Goal: Check status

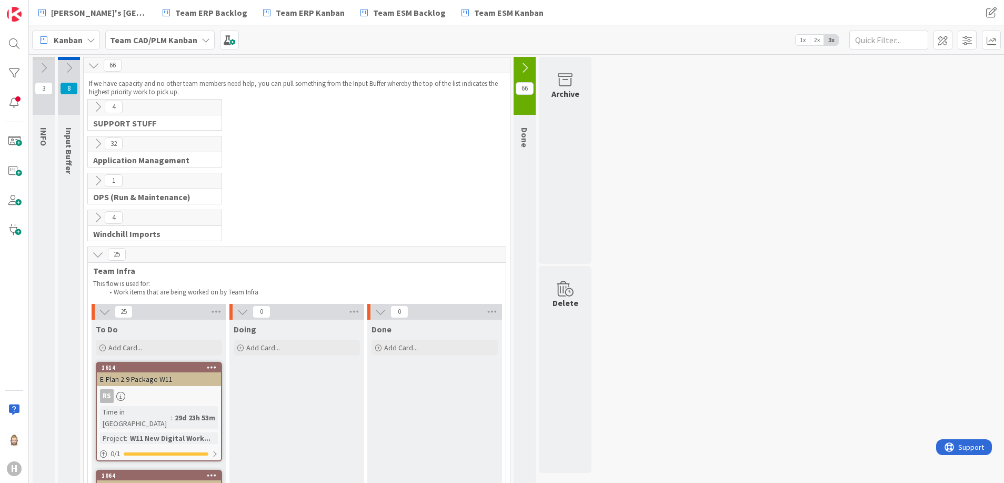
click at [172, 42] on b "Team CAD/PLM Kanban" at bounding box center [153, 40] width 87 height 11
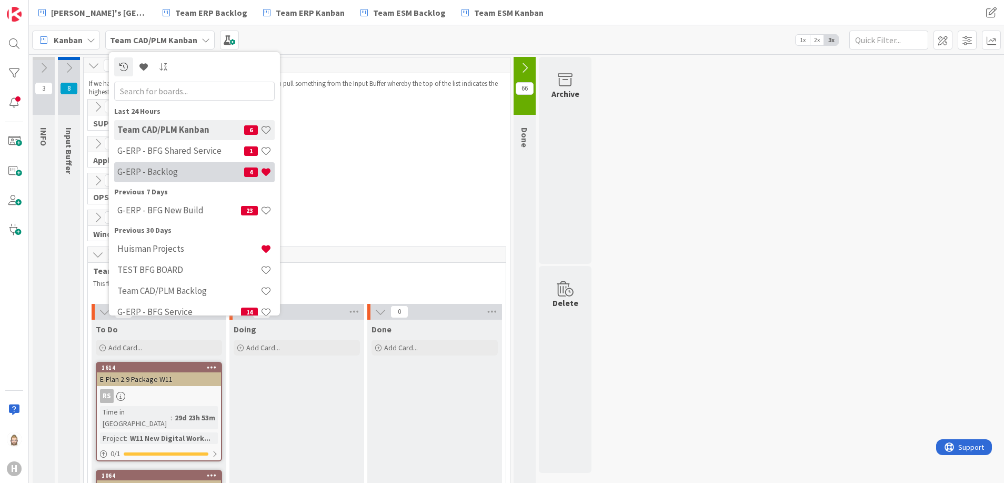
click at [206, 169] on h4 "G-ERP - Backlog" at bounding box center [180, 171] width 127 height 11
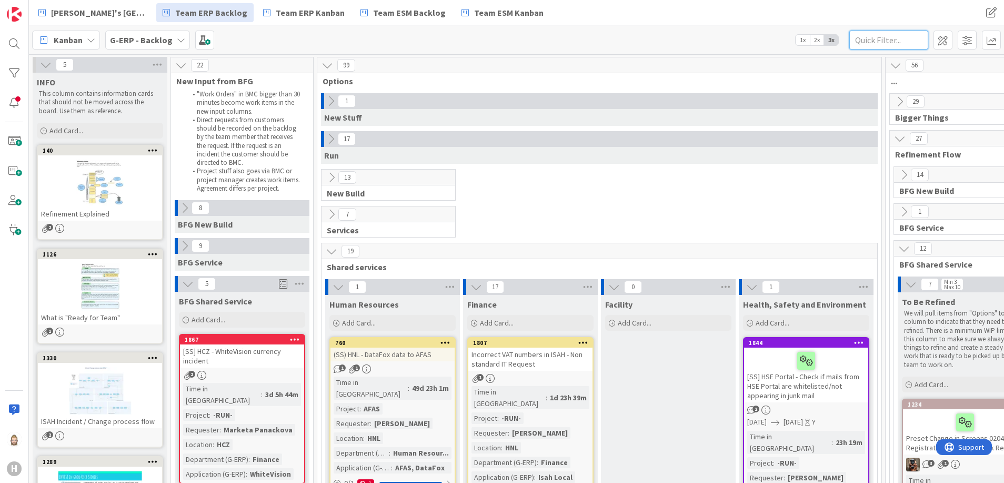
click at [884, 43] on input "text" at bounding box center [889, 40] width 79 height 19
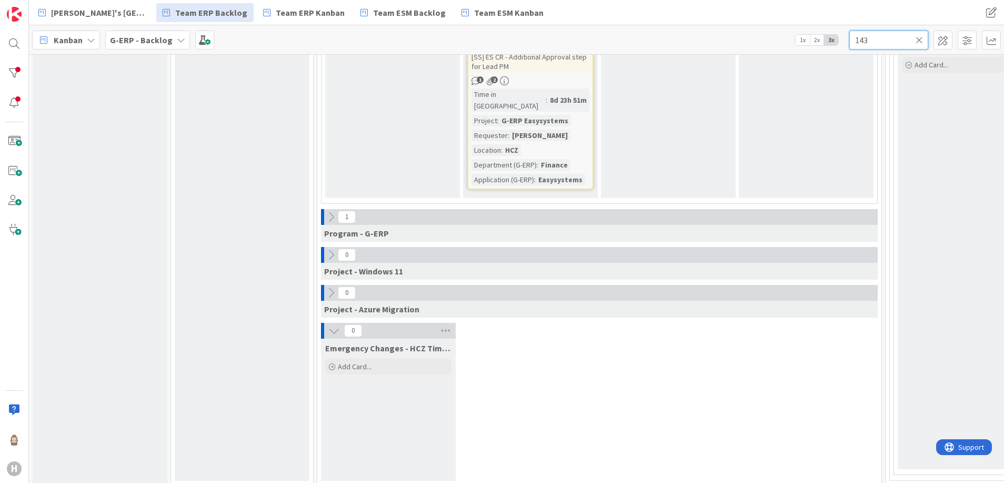
scroll to position [329, 0]
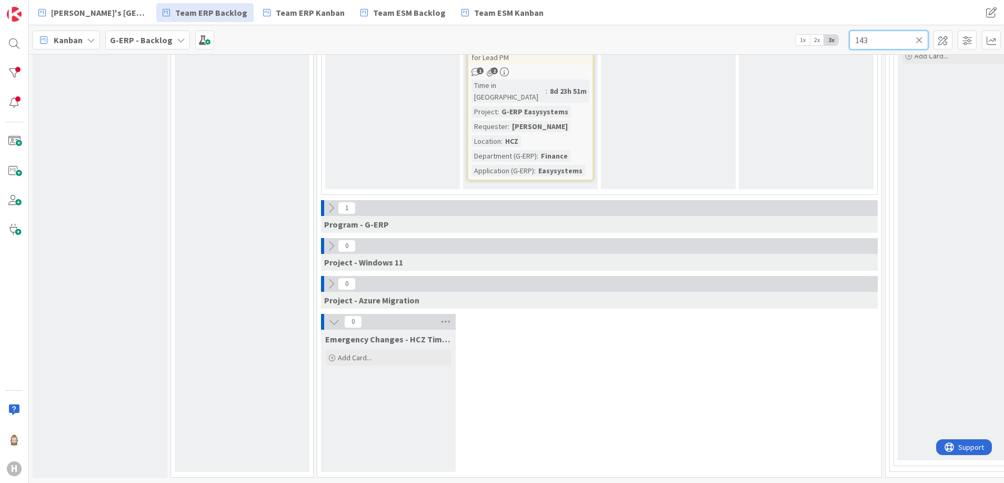
type input "143"
click at [331, 202] on icon at bounding box center [331, 208] width 12 height 12
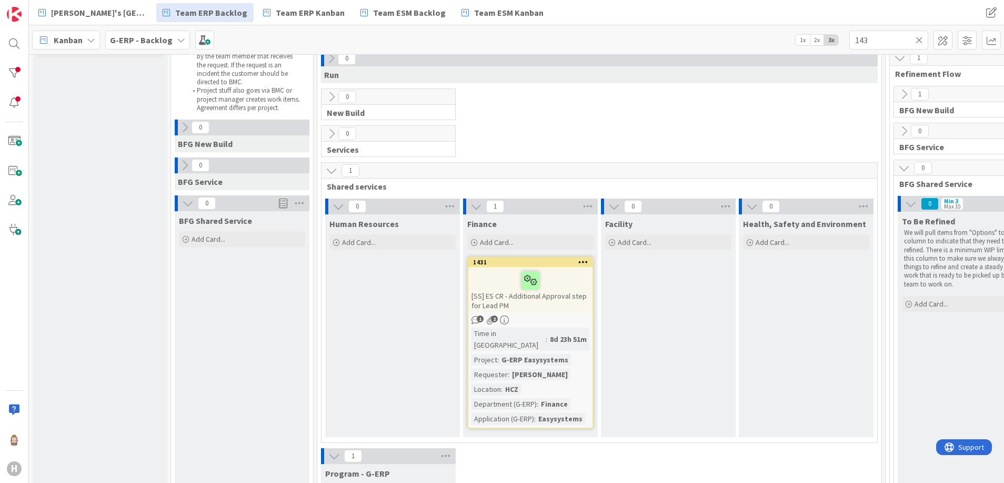
scroll to position [0, 0]
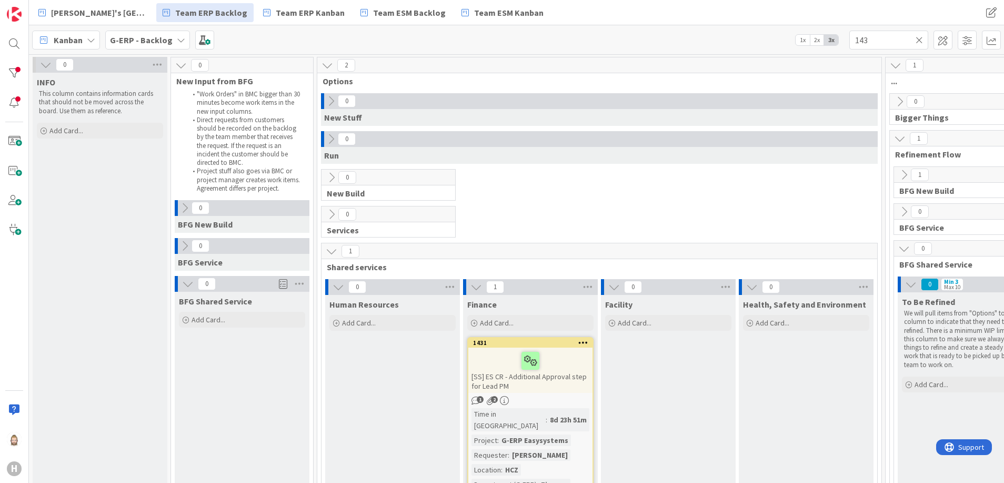
click at [147, 34] on span "G-ERP - Backlog" at bounding box center [141, 40] width 63 height 13
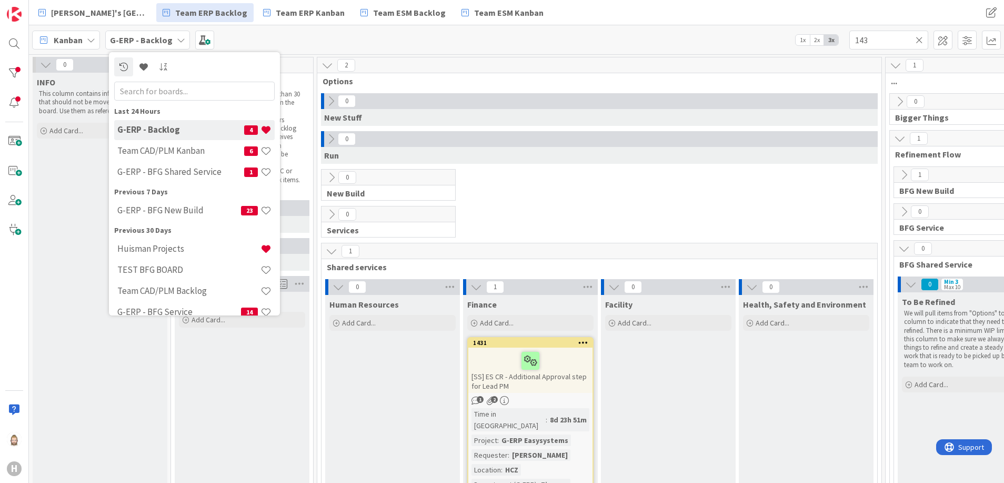
click at [920, 39] on icon at bounding box center [919, 39] width 7 height 9
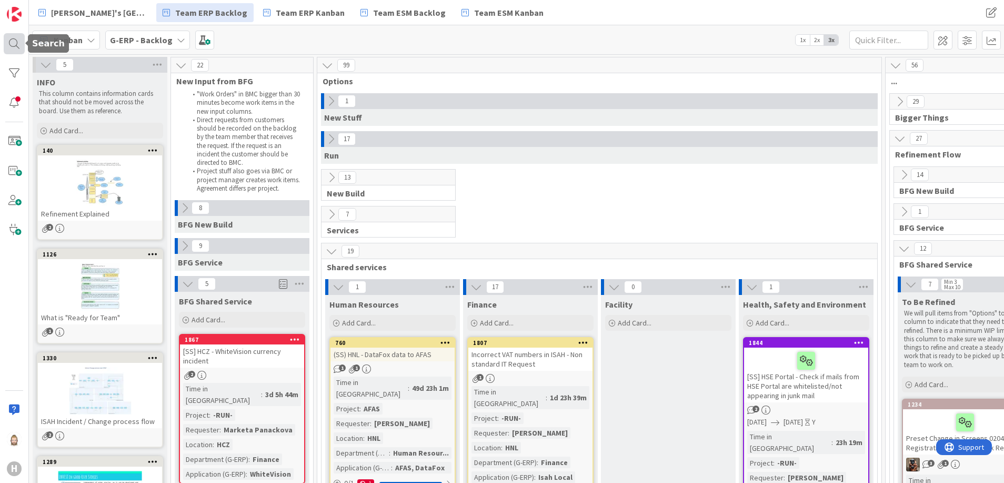
click at [13, 50] on div at bounding box center [14, 43] width 21 height 21
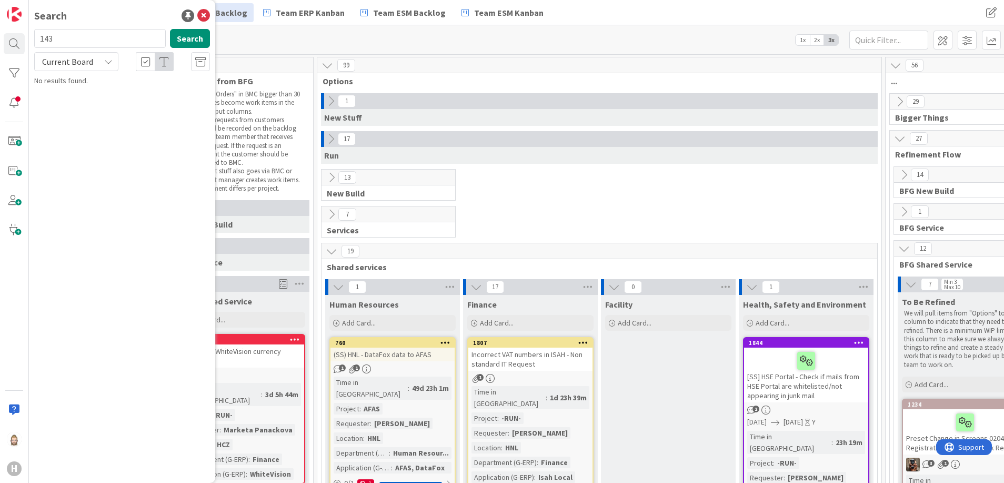
type input "143"
click at [100, 56] on div "Current Board" at bounding box center [76, 61] width 84 height 19
click at [96, 99] on span "All Boards" at bounding box center [94, 105] width 109 height 16
click at [112, 44] on input "143" at bounding box center [100, 38] width 132 height 19
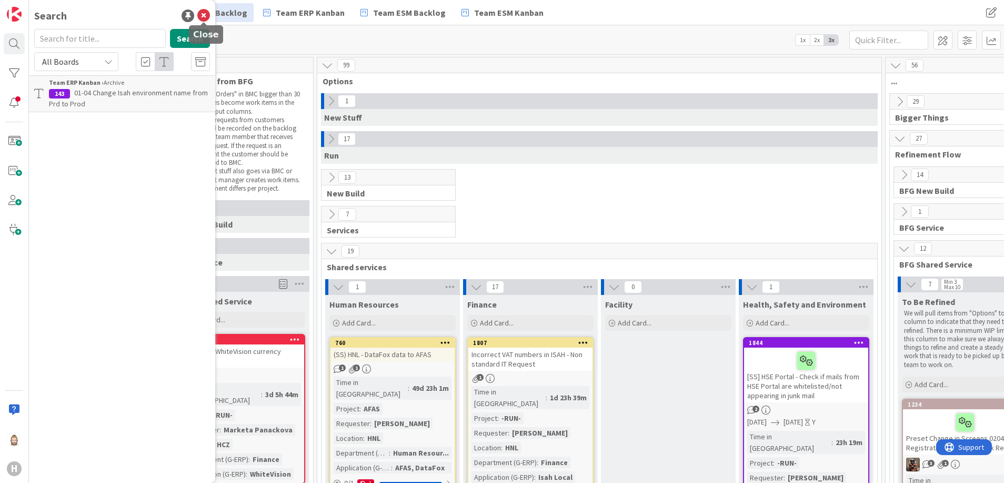
click at [205, 12] on icon at bounding box center [203, 15] width 13 height 13
